Goal: Transaction & Acquisition: Book appointment/travel/reservation

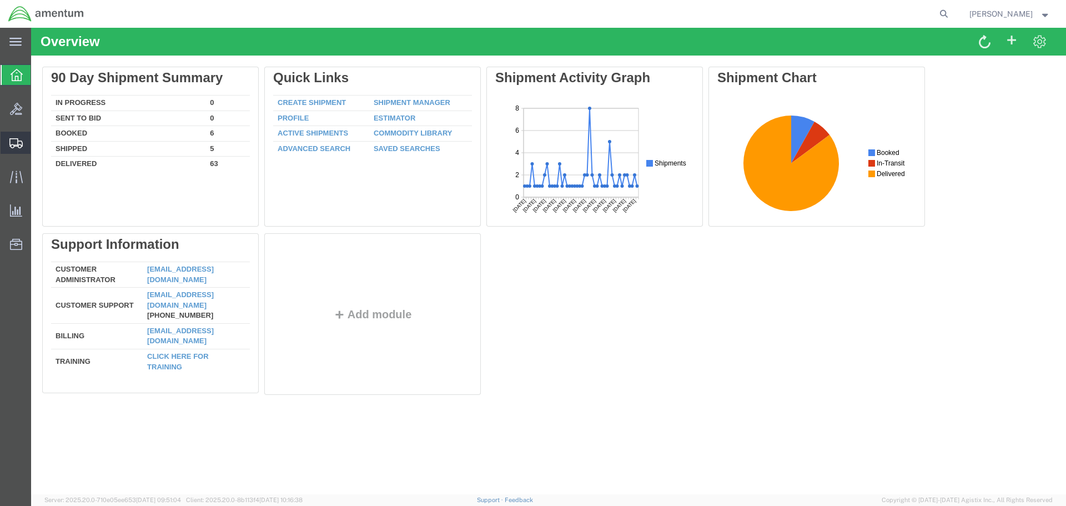
click at [0, 0] on span "Shipment Manager" at bounding box center [0, 0] width 0 height 0
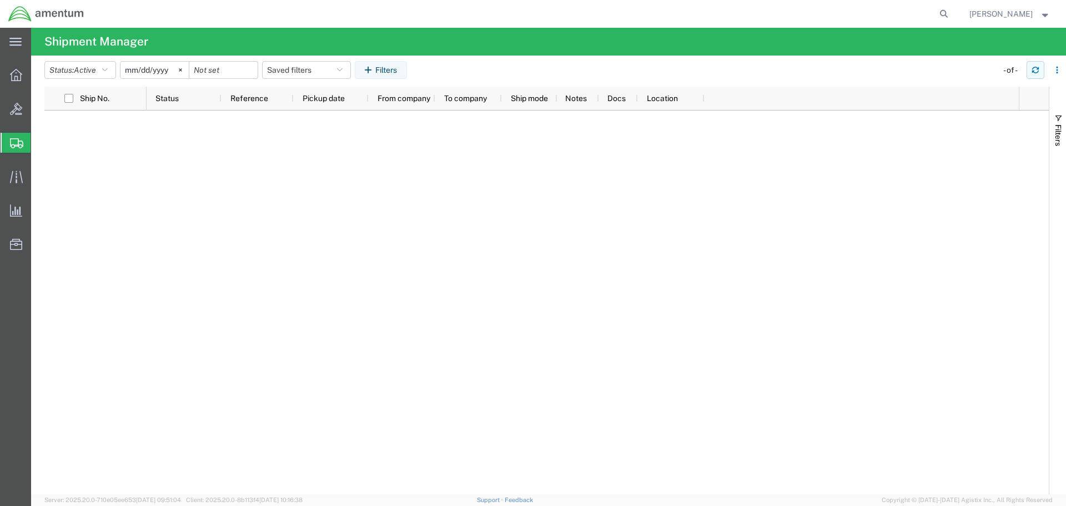
click at [1036, 68] on icon "button" at bounding box center [1036, 70] width 8 height 8
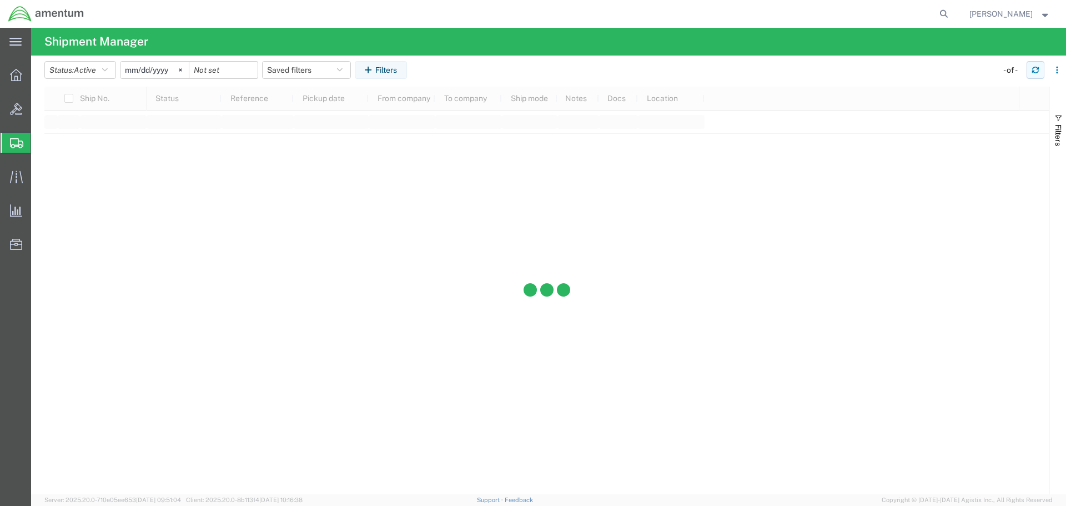
click at [1036, 68] on icon "button" at bounding box center [1036, 70] width 8 height 8
click at [1034, 69] on icon "button" at bounding box center [1036, 70] width 8 height 8
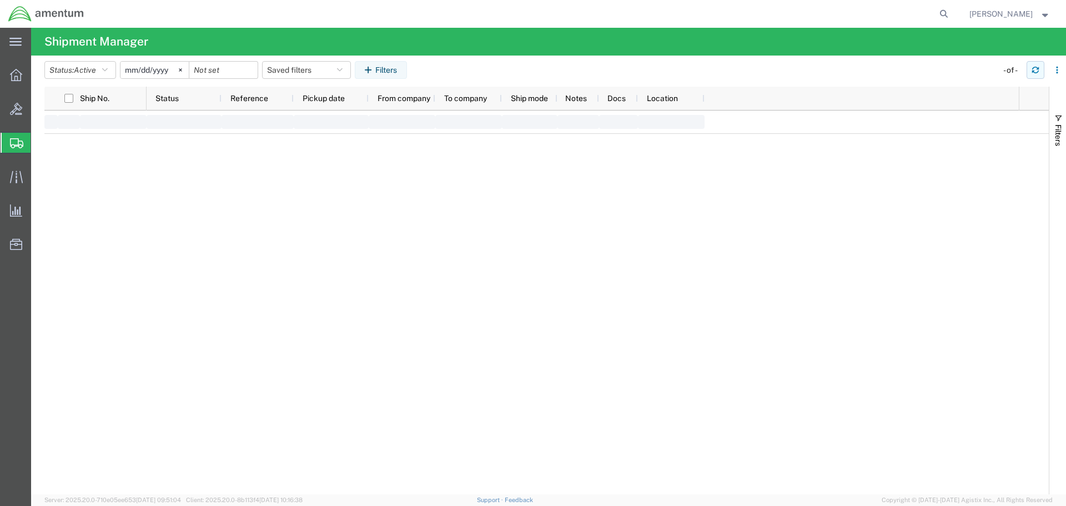
click at [1034, 69] on icon "button" at bounding box center [1036, 70] width 8 height 8
click at [1028, 72] on button "button" at bounding box center [1036, 70] width 18 height 18
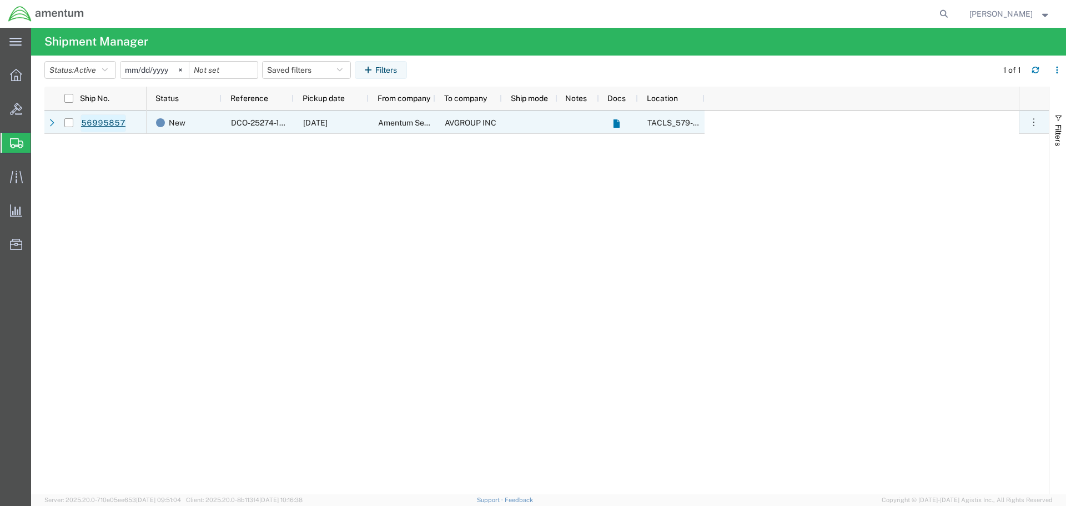
click at [87, 121] on link "56995857" at bounding box center [104, 123] width 46 height 18
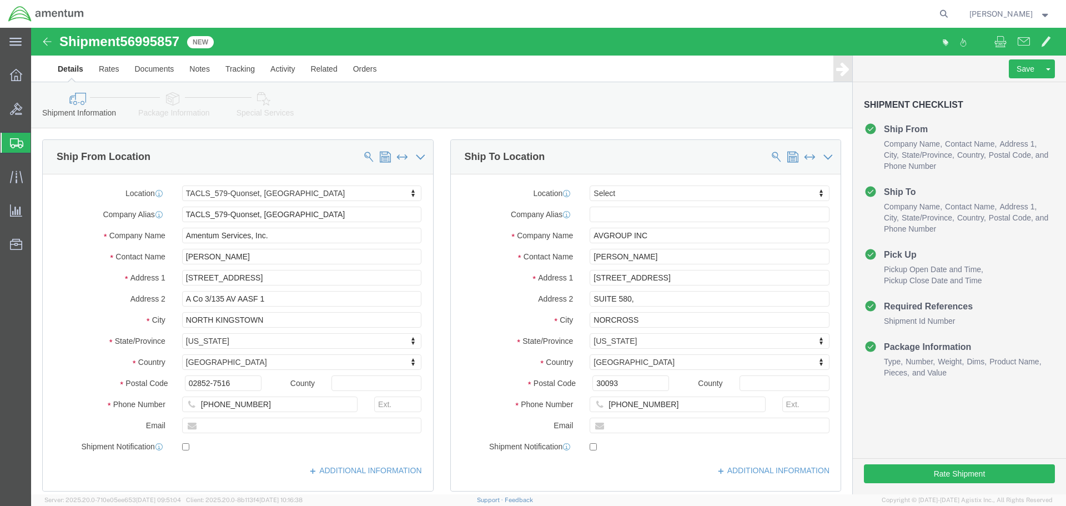
select select "42701"
select select
click div "Shipment Information Package Information Special Services"
click button "Rate Shipment"
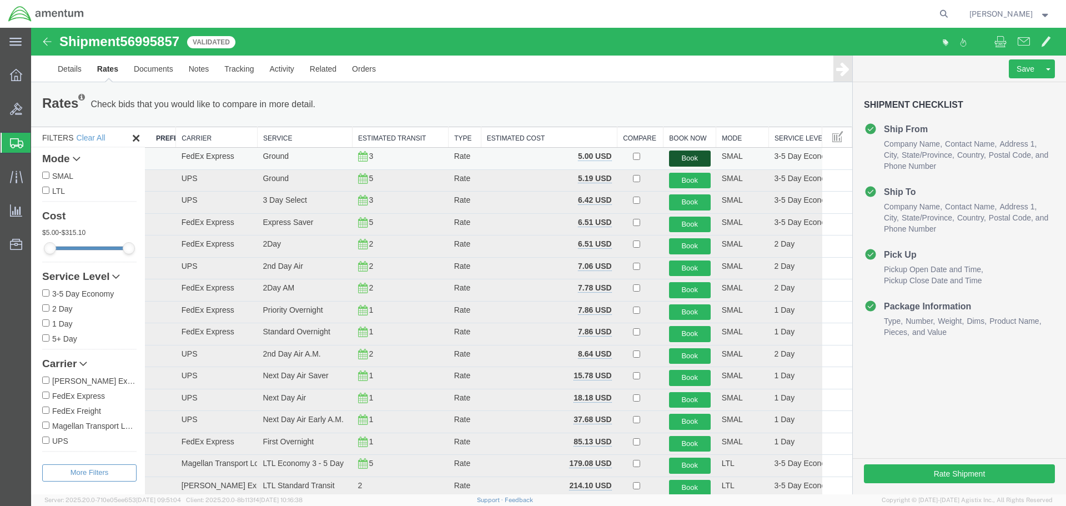
click at [673, 163] on button "Book" at bounding box center [690, 158] width 42 height 16
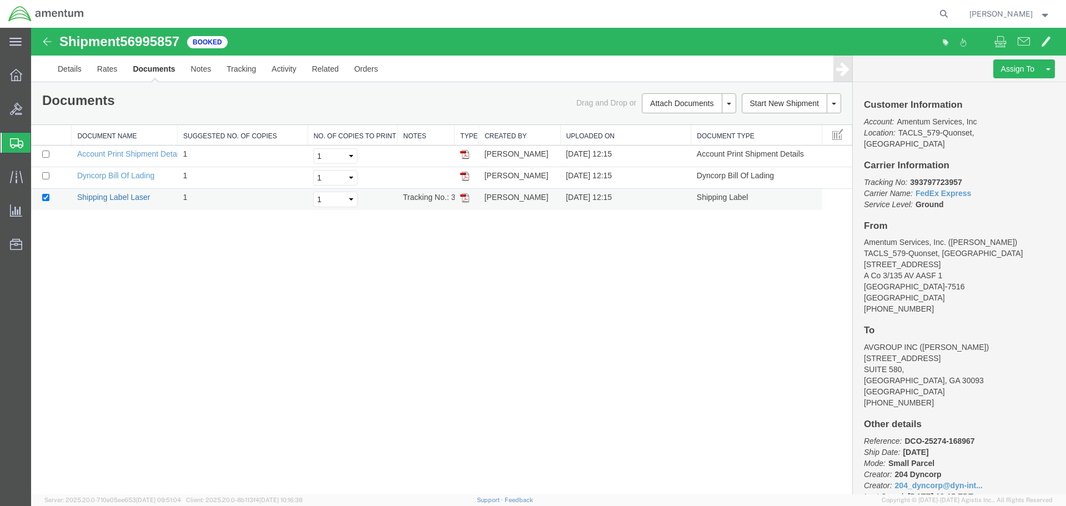
click at [140, 199] on link "Shipping Label Laser" at bounding box center [113, 197] width 73 height 9
